Goal: Task Accomplishment & Management: Manage account settings

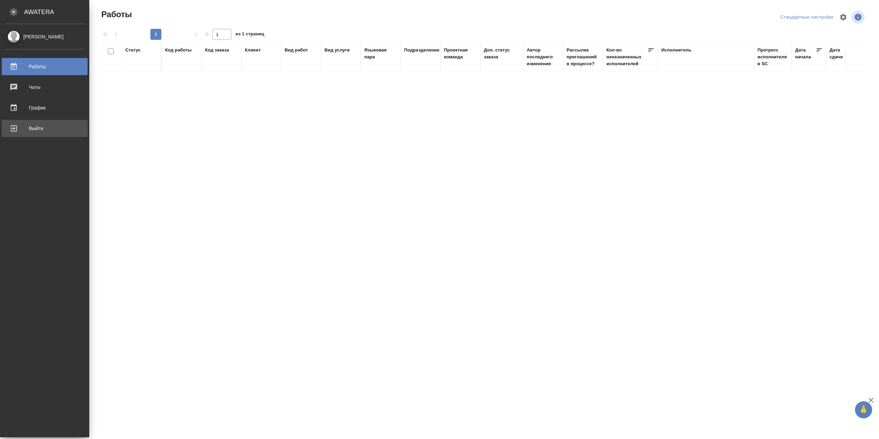
click at [29, 124] on div "Выйти" at bounding box center [44, 128] width 79 height 10
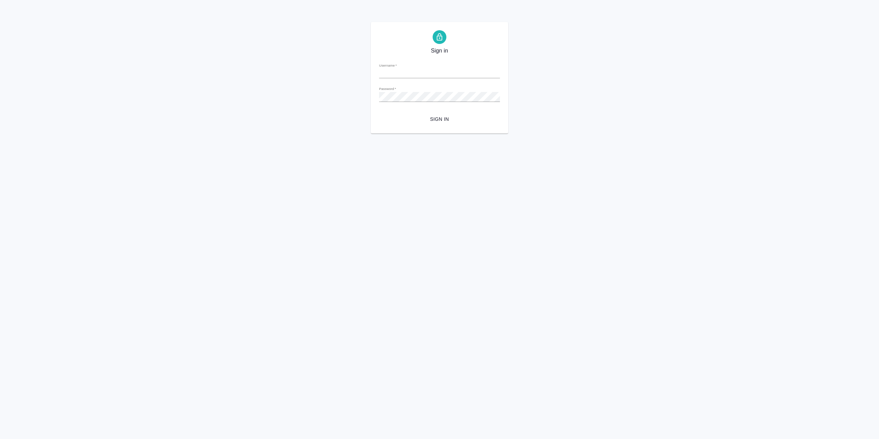
type input "r.sarkhatov@awatera.com"
click at [451, 122] on span "Sign in" at bounding box center [440, 119] width 110 height 9
